Goal: Information Seeking & Learning: Learn about a topic

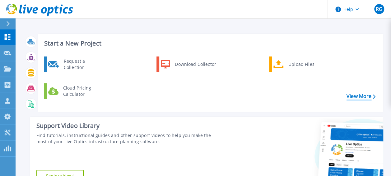
click at [361, 93] on link "View More" at bounding box center [361, 96] width 29 height 6
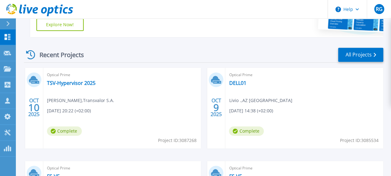
scroll to position [177, 0]
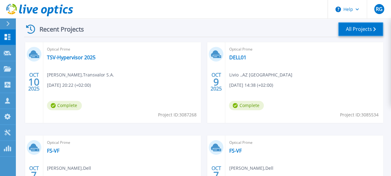
click at [359, 34] on link "All Projects" at bounding box center [360, 29] width 45 height 14
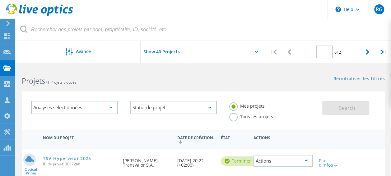
type input "1"
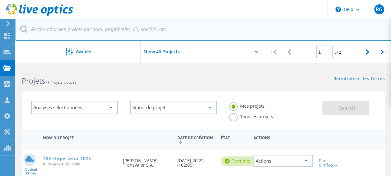
click at [86, 32] on input "text" at bounding box center [204, 30] width 376 height 22
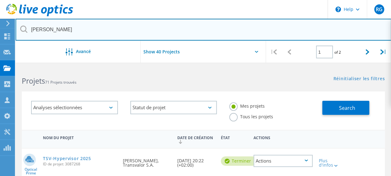
type input "madeleine"
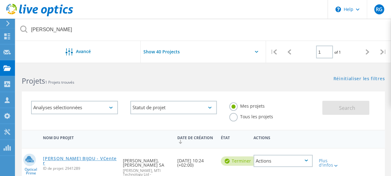
click at [80, 156] on link "[PERSON_NAME] BIJOU - VCenter" at bounding box center [80, 160] width 74 height 9
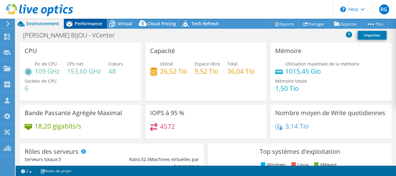
click at [83, 23] on span "Performance" at bounding box center [88, 24] width 27 height 6
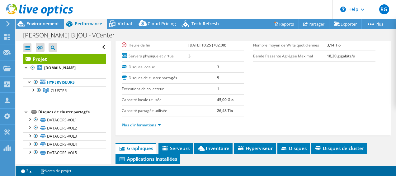
scroll to position [53, 0]
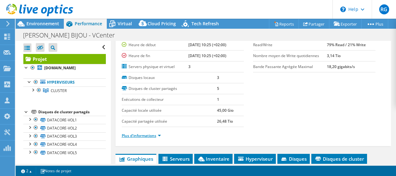
click at [153, 133] on link "Plus d'informations" at bounding box center [141, 135] width 39 height 5
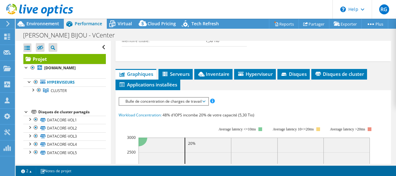
scroll to position [333, 0]
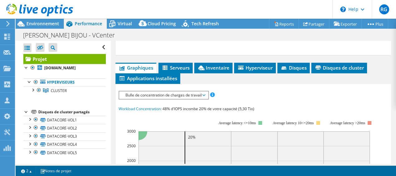
click at [173, 92] on span "Bulle de concentration de charges de travail" at bounding box center [163, 94] width 83 height 7
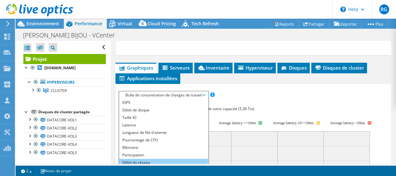
click at [148, 158] on li "Débit du réseau" at bounding box center [163, 161] width 89 height 7
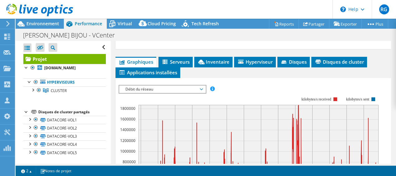
scroll to position [339, 0]
click at [194, 85] on span "Débit du réseau" at bounding box center [162, 88] width 80 height 7
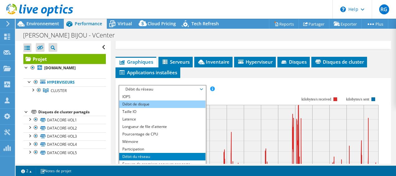
click at [189, 100] on li "Débit de disque" at bounding box center [162, 103] width 86 height 7
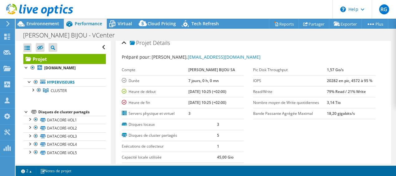
scroll to position [5, 0]
